Goal: Transaction & Acquisition: Purchase product/service

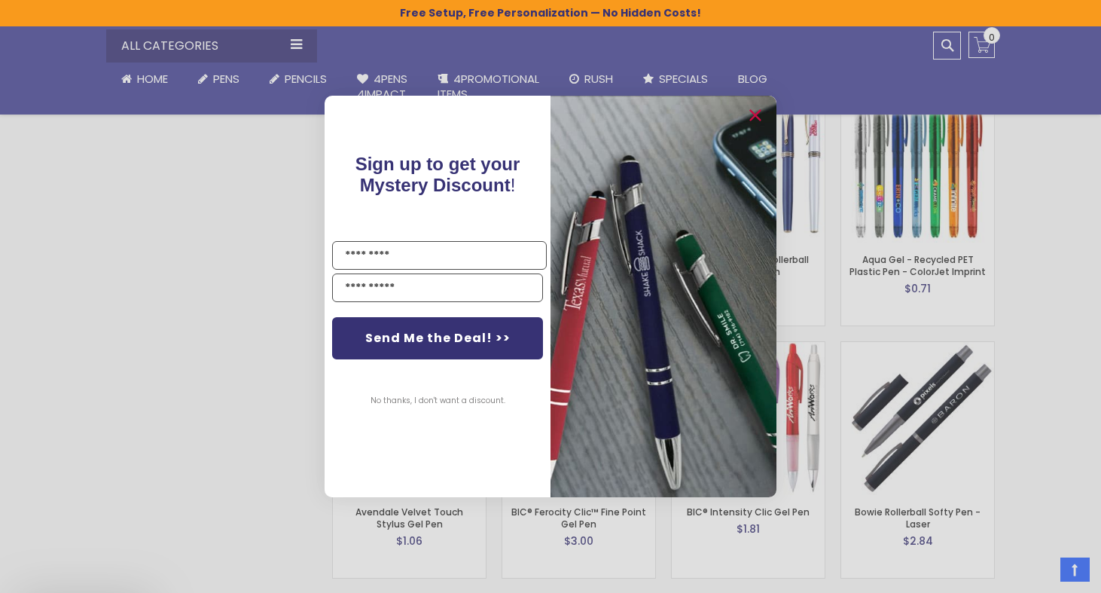
scroll to position [2427, 0]
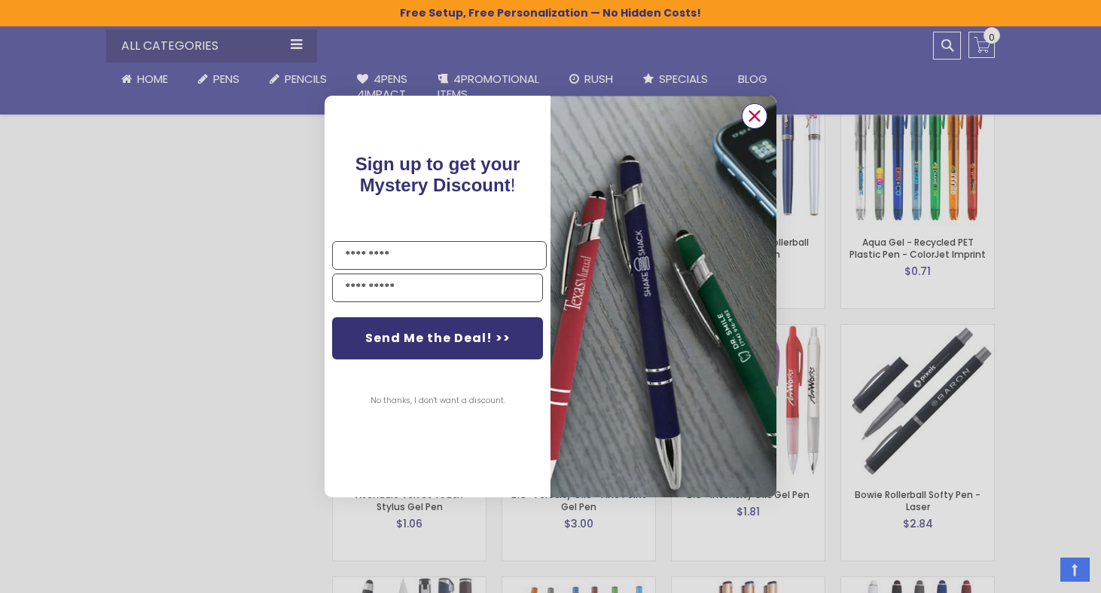
click at [759, 114] on circle "Close dialog" at bounding box center [754, 116] width 23 height 23
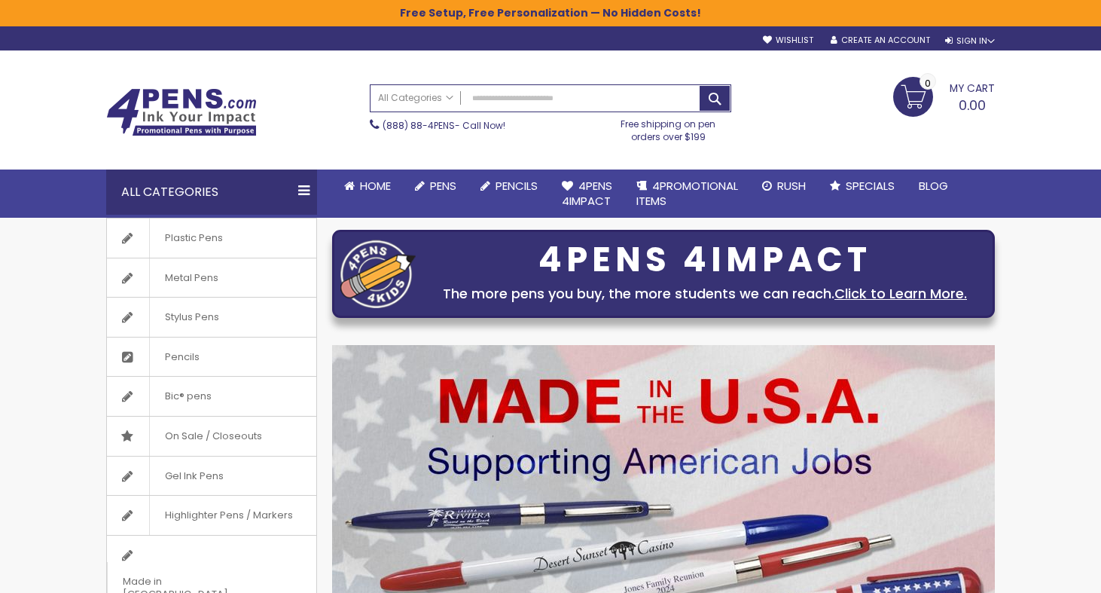
scroll to position [0, 0]
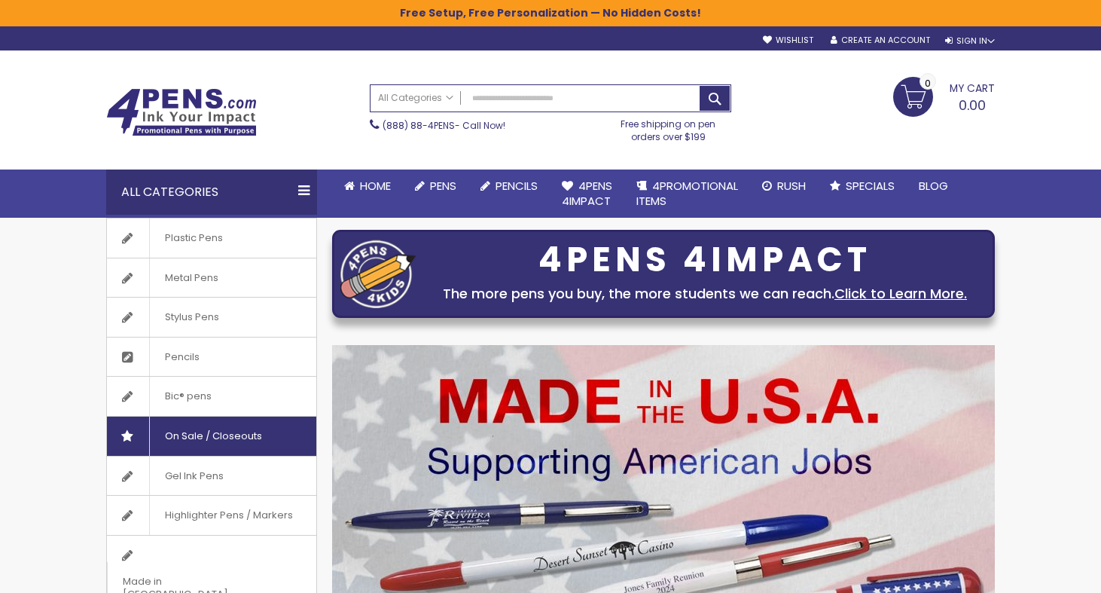
click at [213, 429] on span "On Sale / Closeouts" at bounding box center [213, 435] width 128 height 39
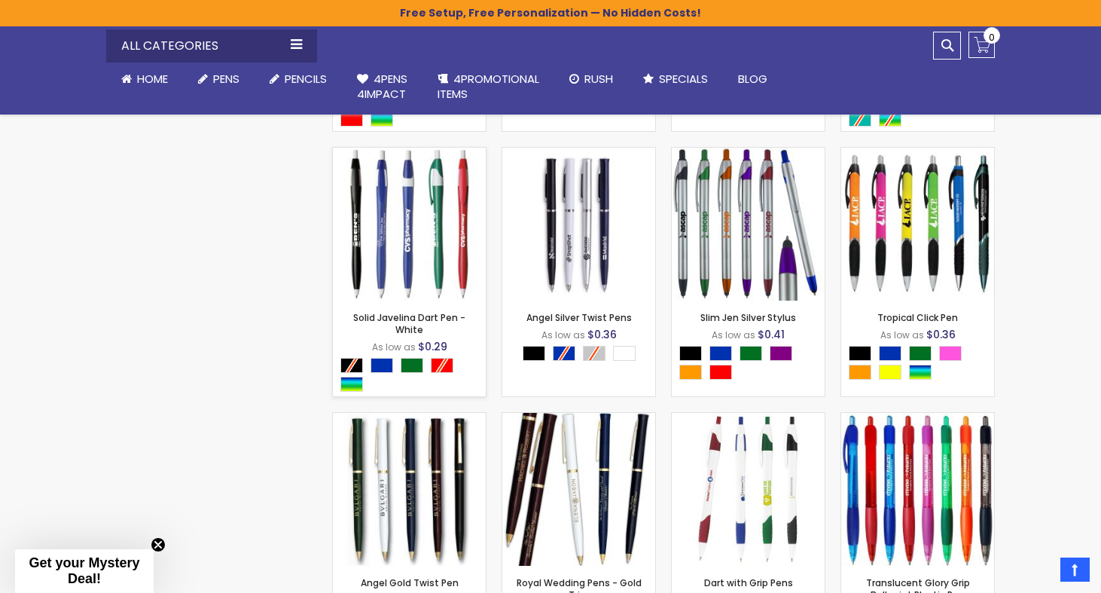
scroll to position [1731, 0]
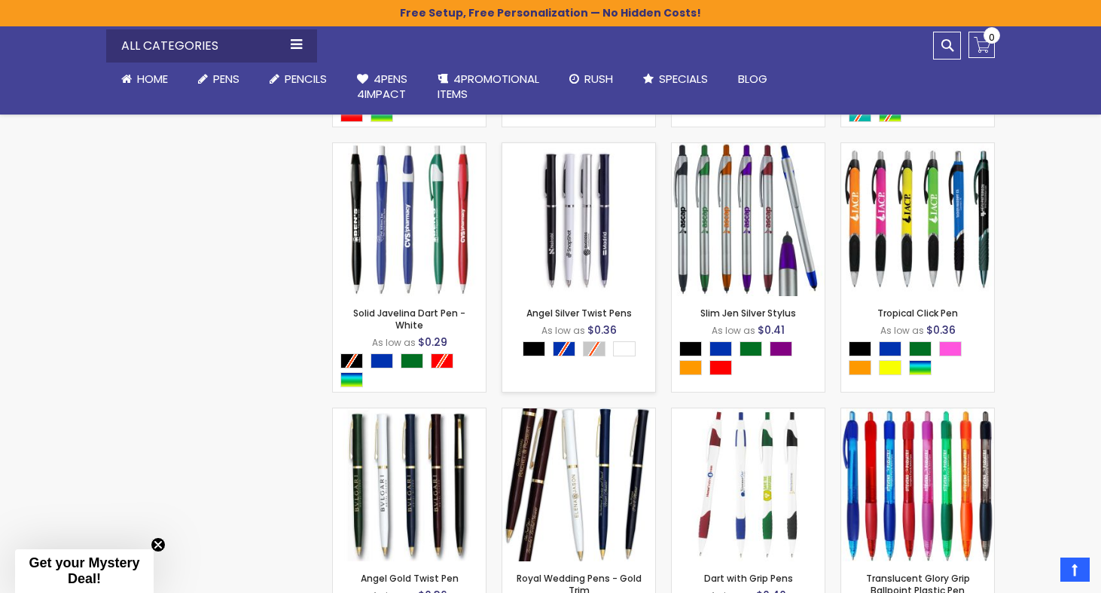
click at [584, 251] on img at bounding box center [578, 219] width 153 height 153
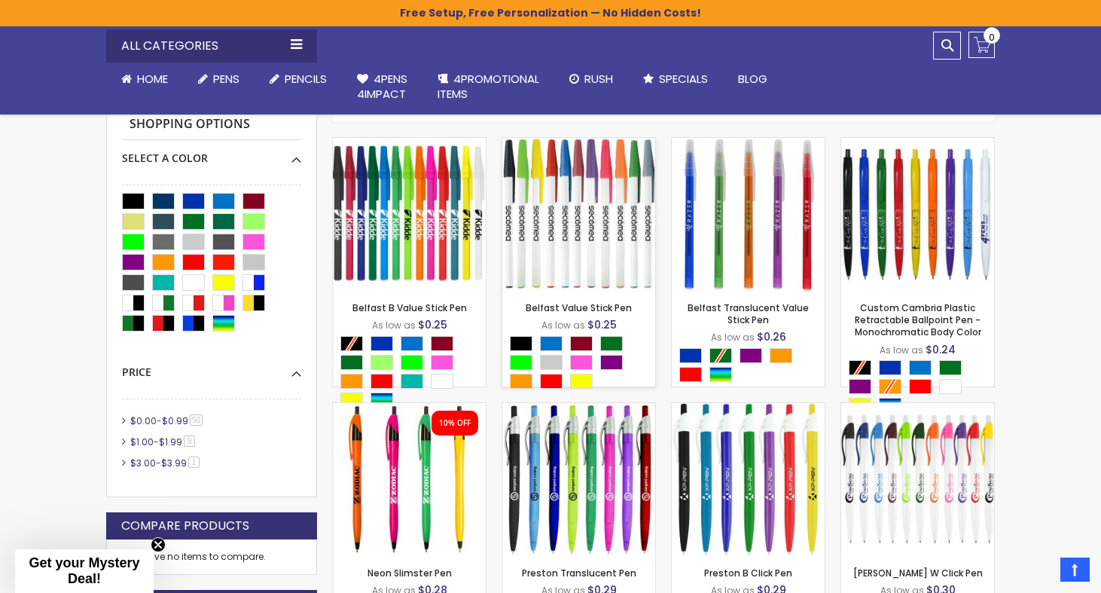
scroll to position [413, 0]
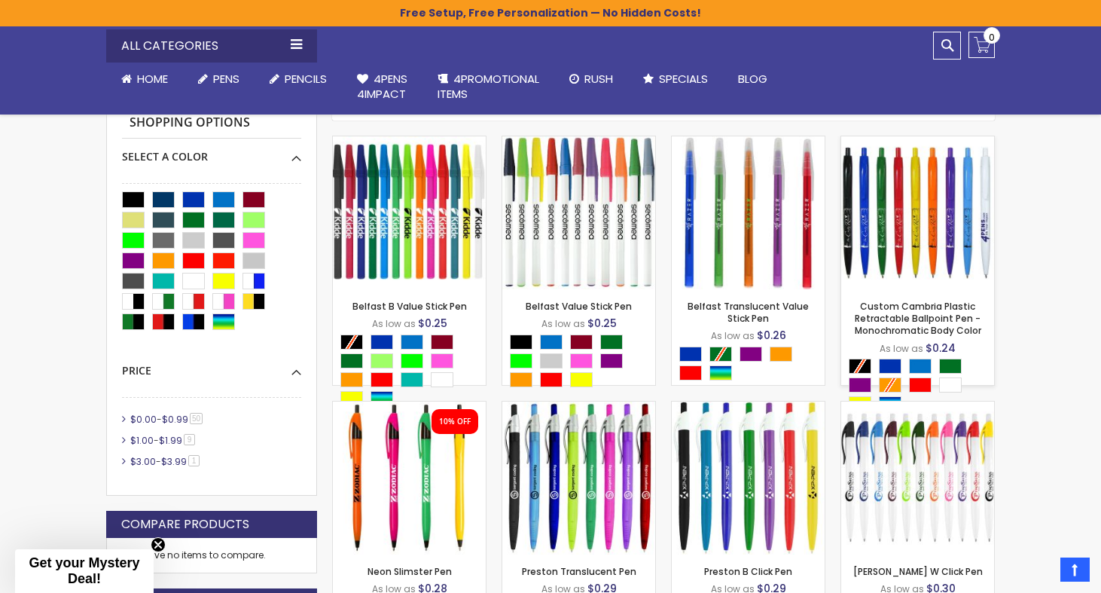
click at [898, 218] on img at bounding box center [917, 212] width 153 height 153
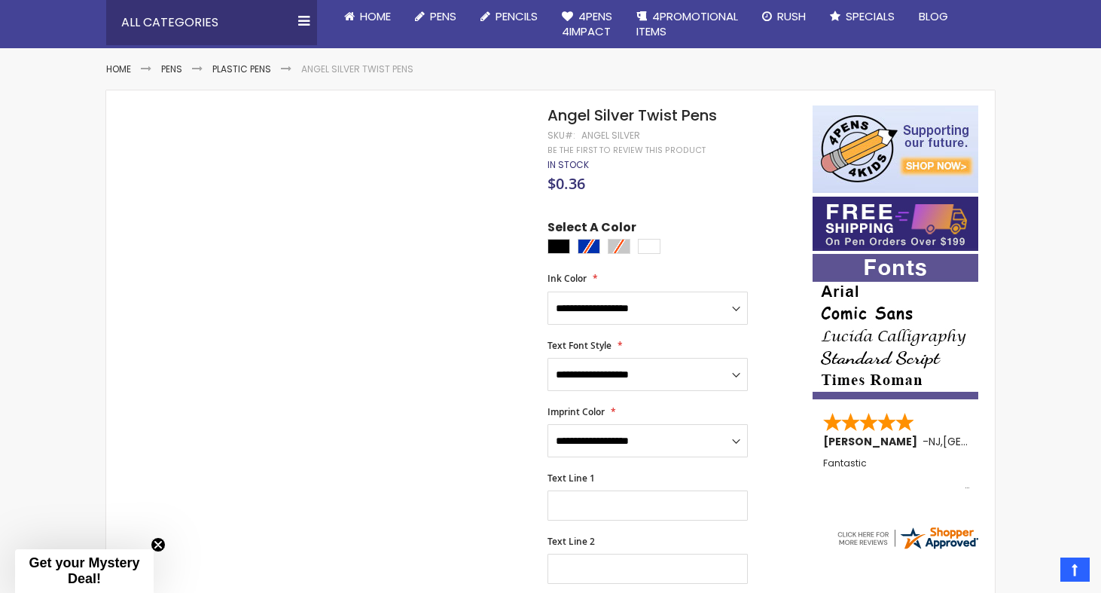
scroll to position [170, 0]
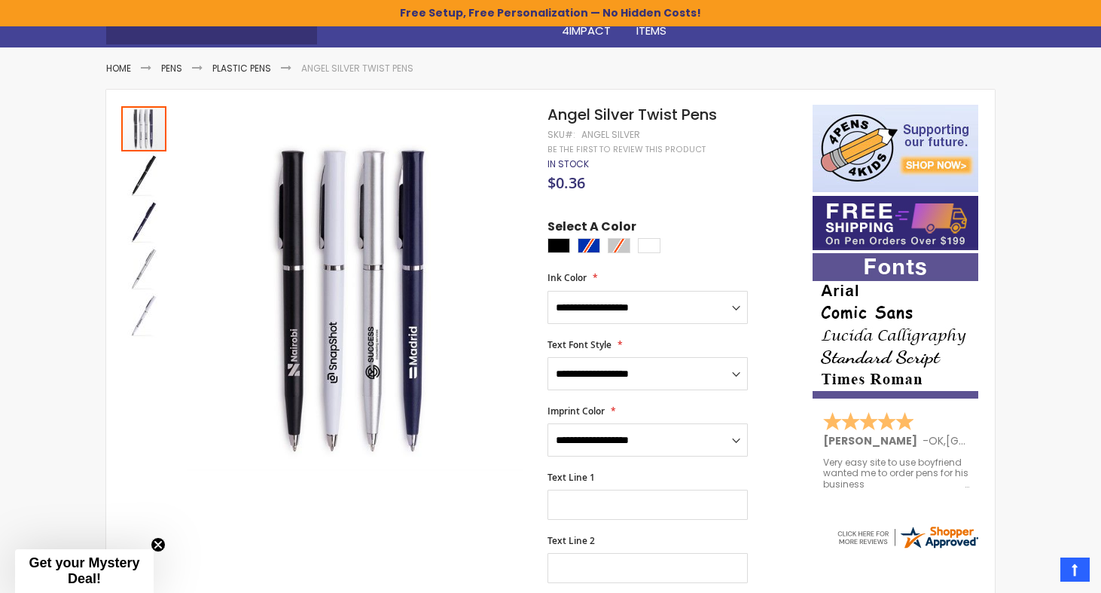
click at [593, 238] on div at bounding box center [676, 247] width 258 height 19
click at [590, 238] on div at bounding box center [676, 247] width 258 height 19
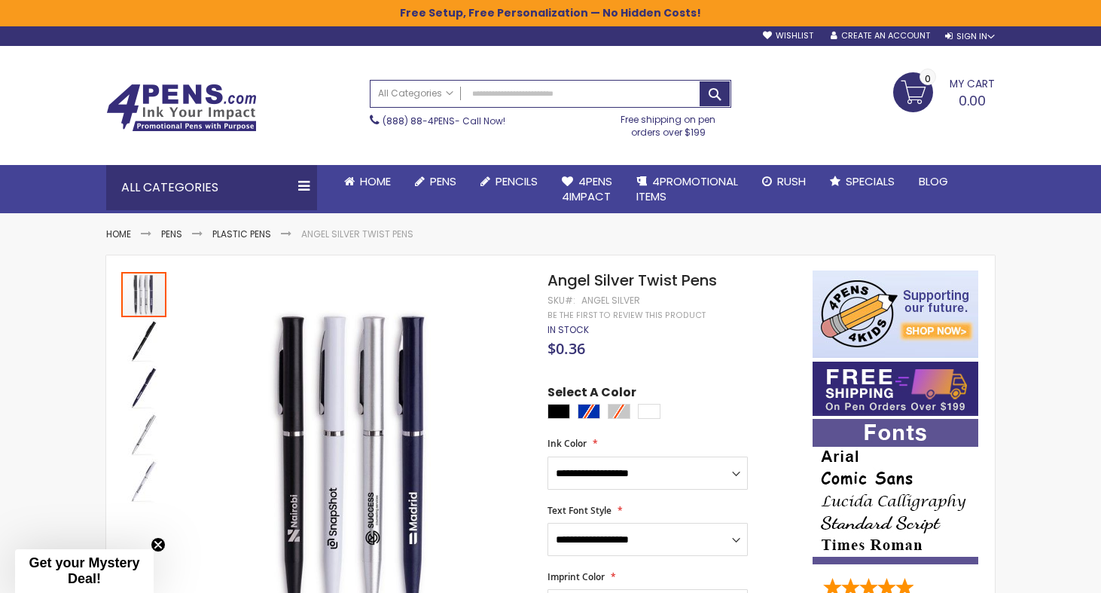
scroll to position [2, 0]
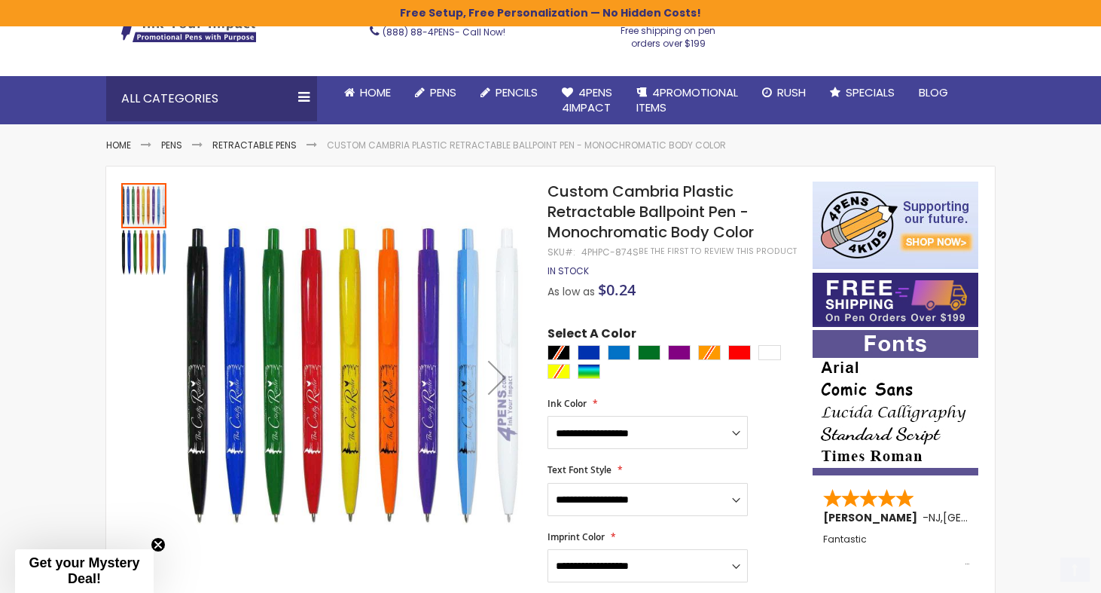
scroll to position [102, 0]
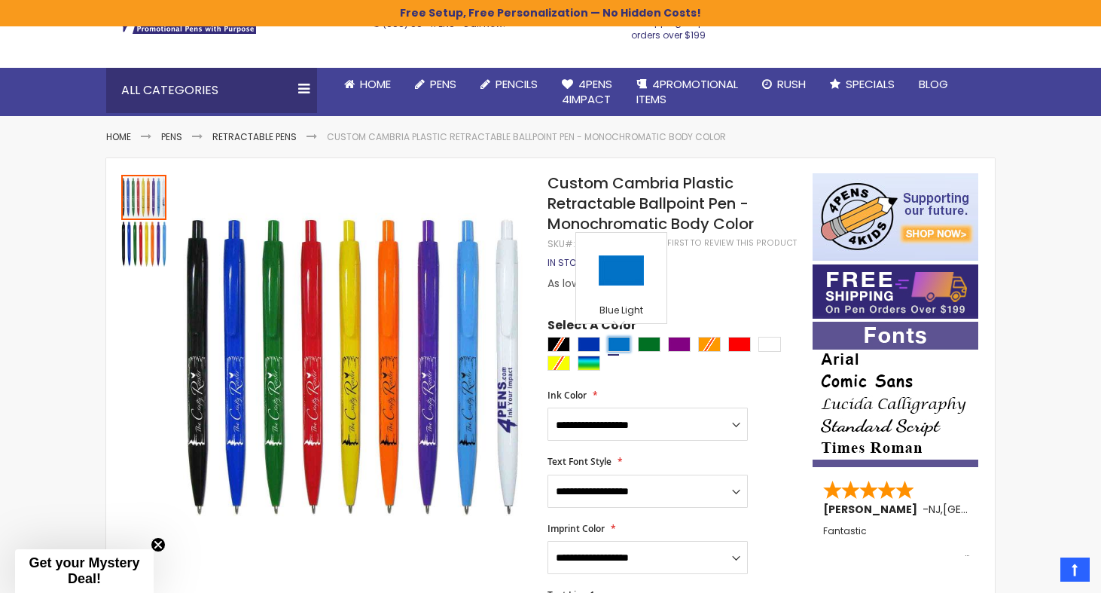
click at [621, 339] on div "Blue Light" at bounding box center [619, 344] width 23 height 15
type input "****"
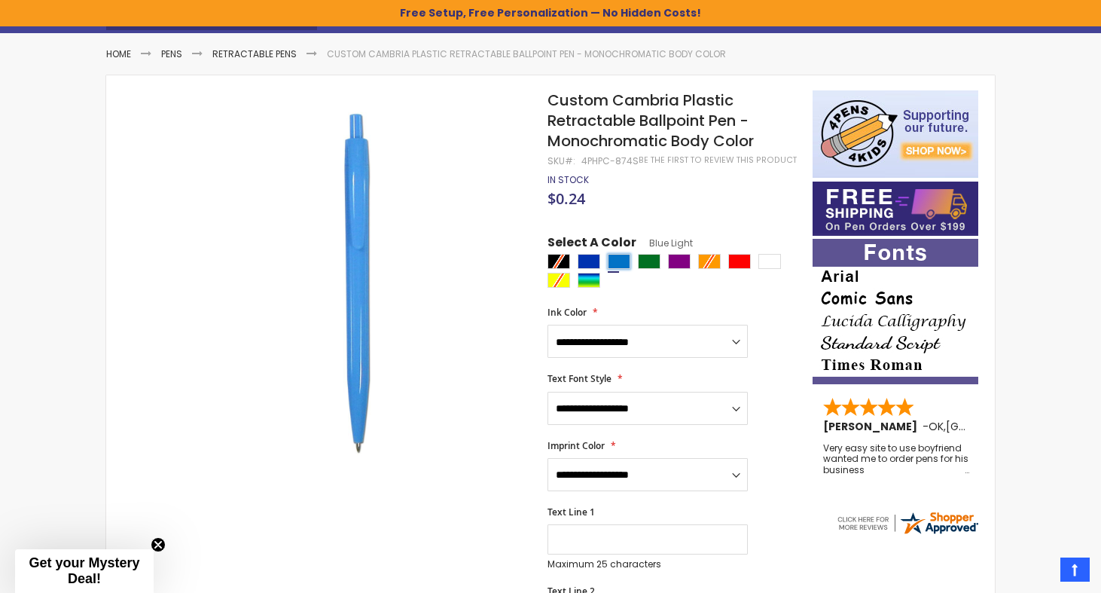
scroll to position [184, 0]
select select "*****"
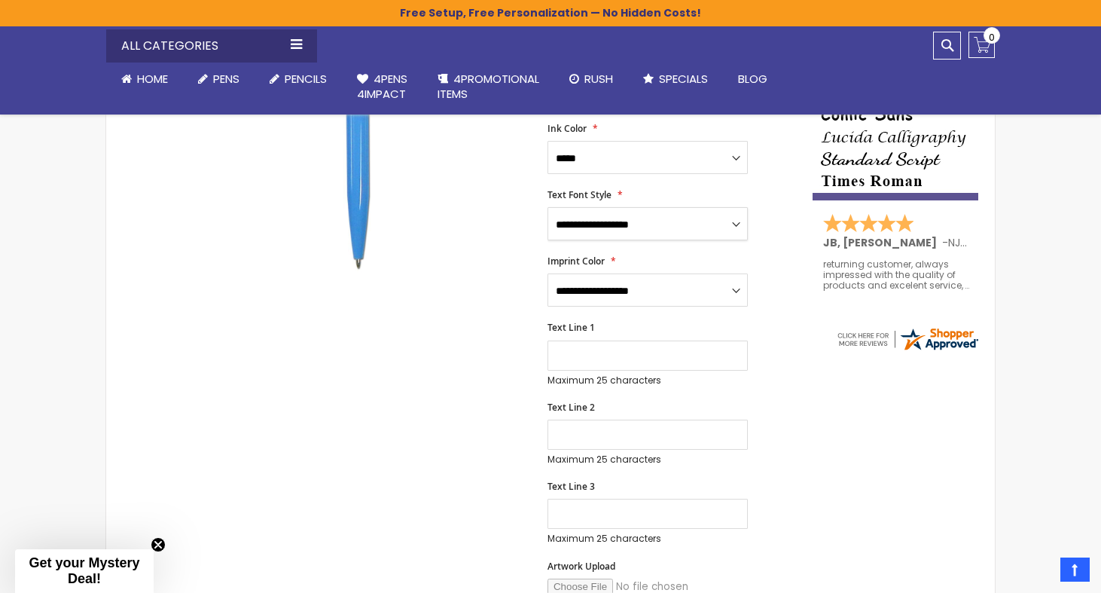
scroll to position [367, 0]
select select "*****"
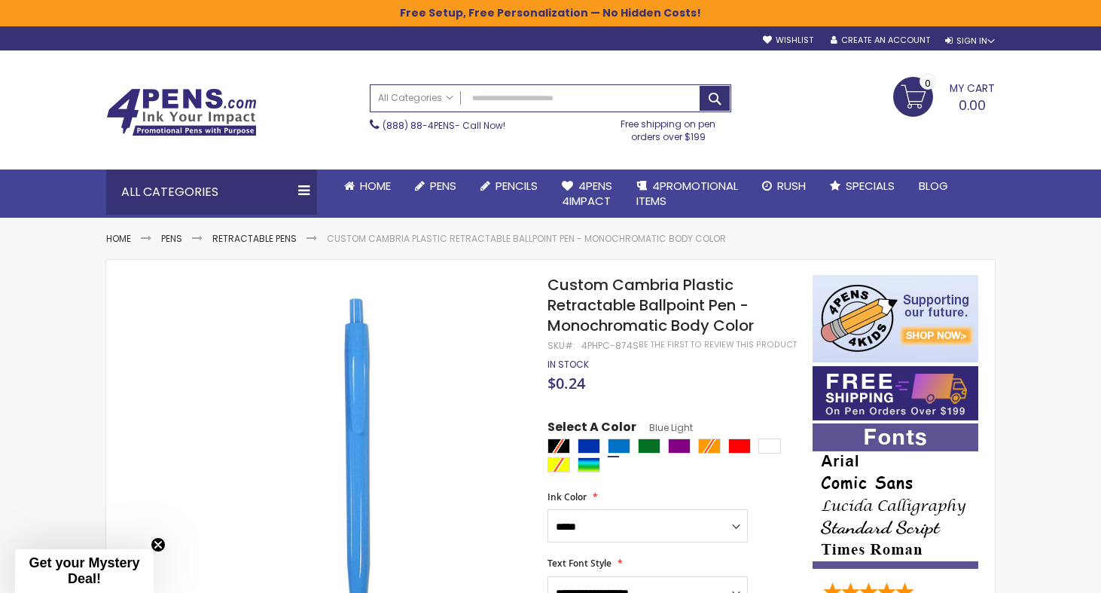
scroll to position [0, 0]
